Goal: Task Accomplishment & Management: Use online tool/utility

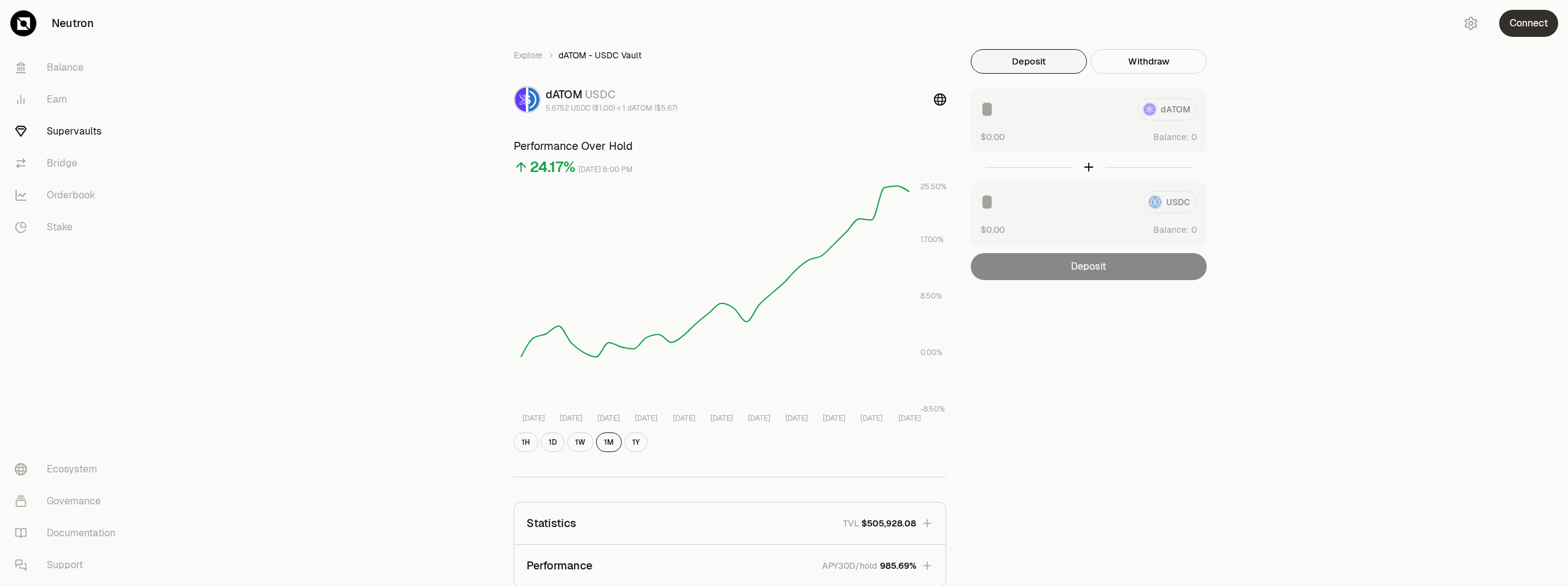
click at [1543, 37] on button "Connect" at bounding box center [1528, 24] width 59 height 27
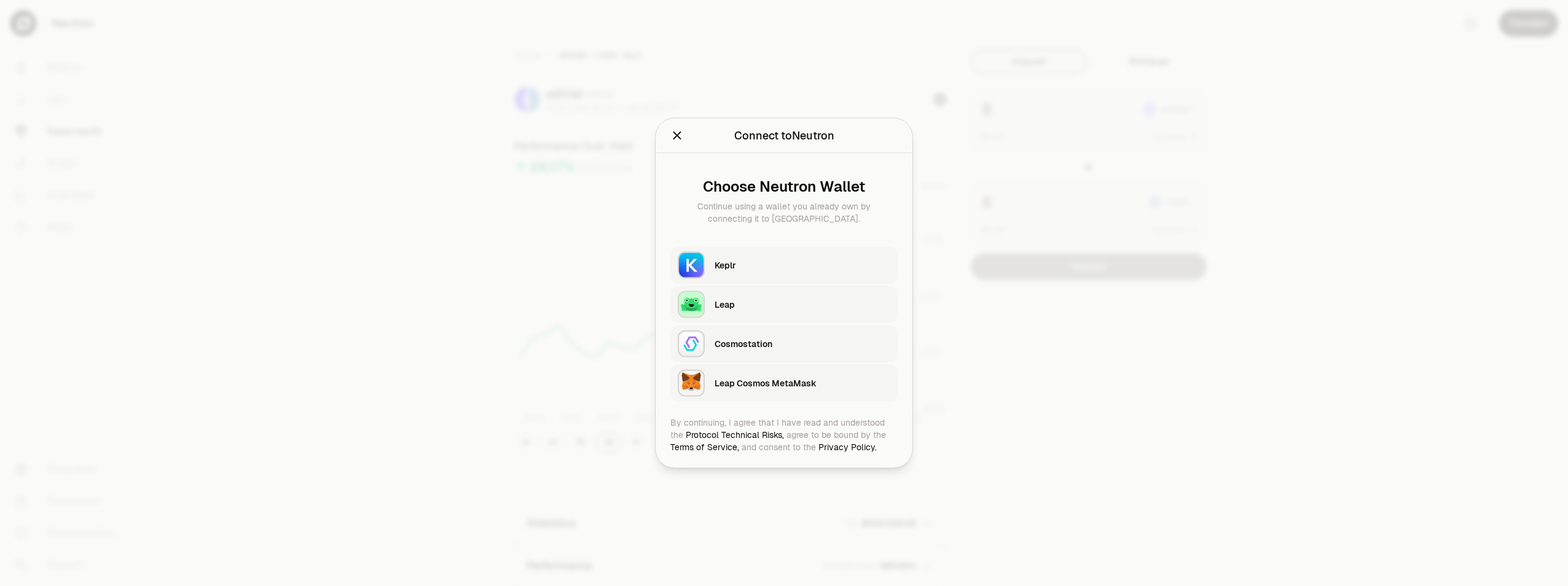
click at [736, 263] on div "Keplr" at bounding box center [803, 265] width 176 height 12
